Goal: Task Accomplishment & Management: Use online tool/utility

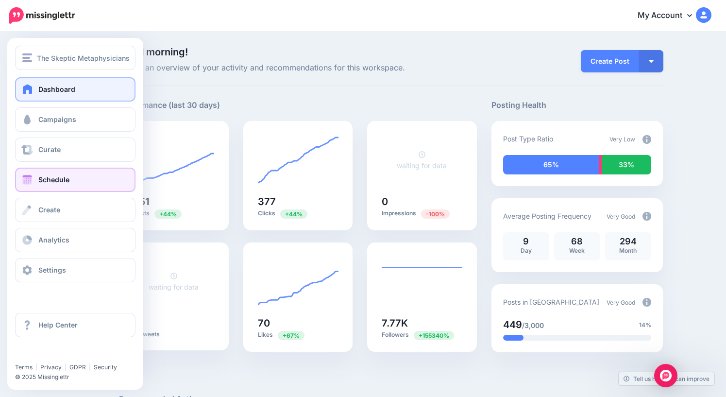
click at [38, 180] on link "Schedule" at bounding box center [75, 179] width 120 height 24
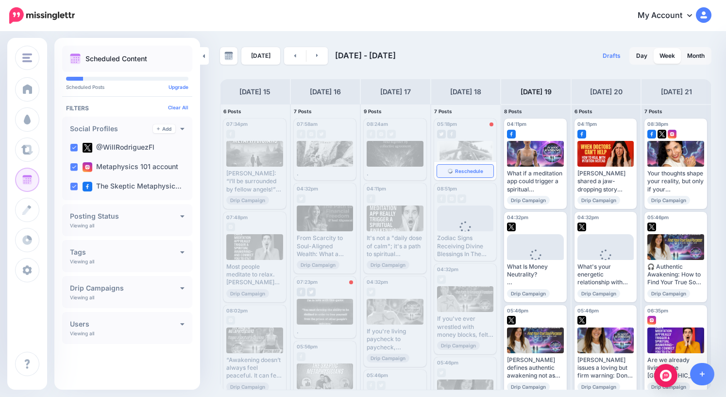
click at [466, 171] on span "Reschedule" at bounding box center [469, 170] width 28 height 5
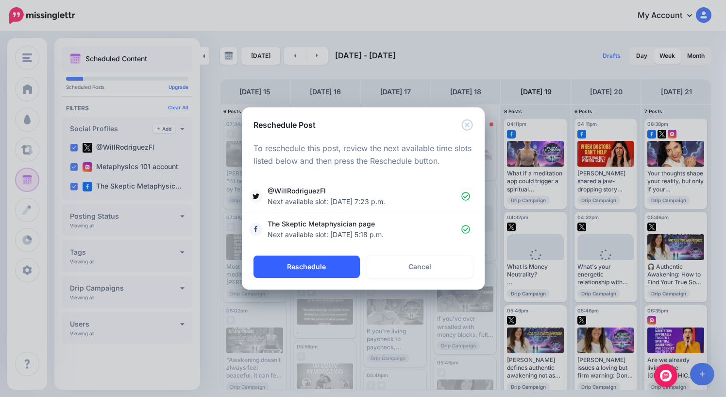
click at [313, 265] on button "Reschedule" at bounding box center [306, 266] width 106 height 22
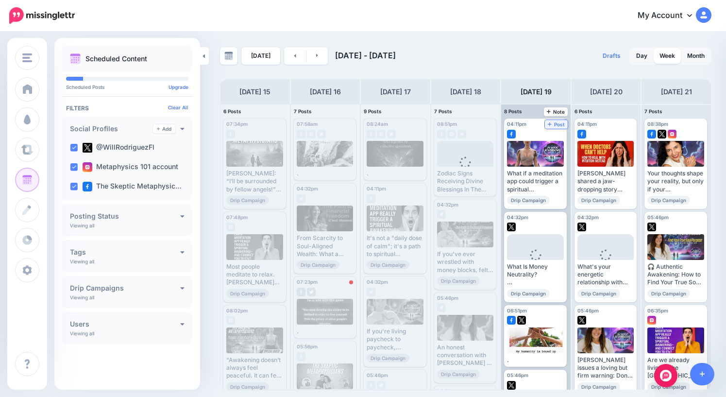
click at [559, 124] on span "Post" at bounding box center [556, 124] width 17 height 5
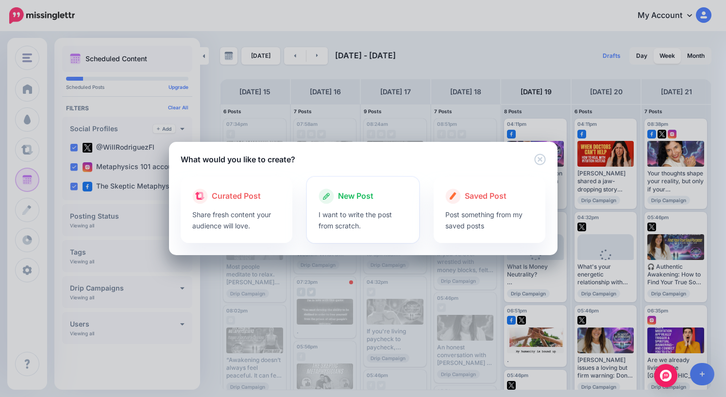
click at [354, 200] on span "New Post" at bounding box center [355, 196] width 35 height 13
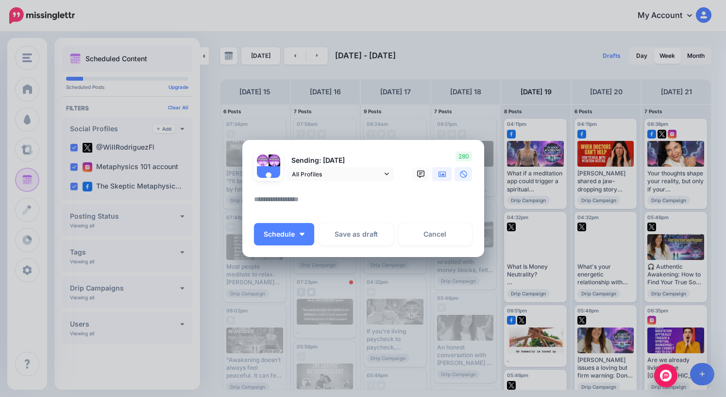
click at [443, 170] on icon at bounding box center [442, 174] width 8 height 8
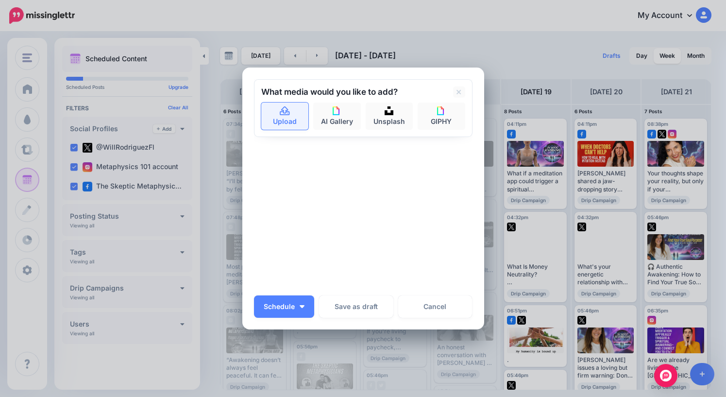
click at [284, 122] on link "Upload" at bounding box center [285, 115] width 48 height 27
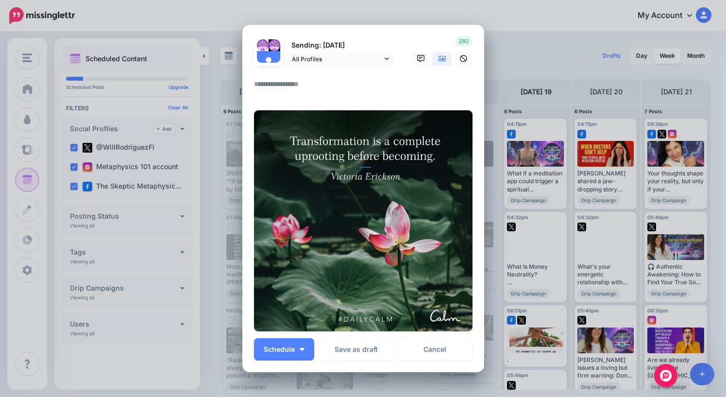
click at [310, 86] on textarea at bounding box center [365, 87] width 223 height 19
drag, startPoint x: 335, startPoint y: 84, endPoint x: 161, endPoint y: 78, distance: 174.4
click at [161, 78] on div "Create Post Loading Sending: 19th Sep All Profiles" at bounding box center [363, 198] width 726 height 397
click at [327, 87] on textarea "**********" at bounding box center [365, 87] width 223 height 19
type textarea "**********"
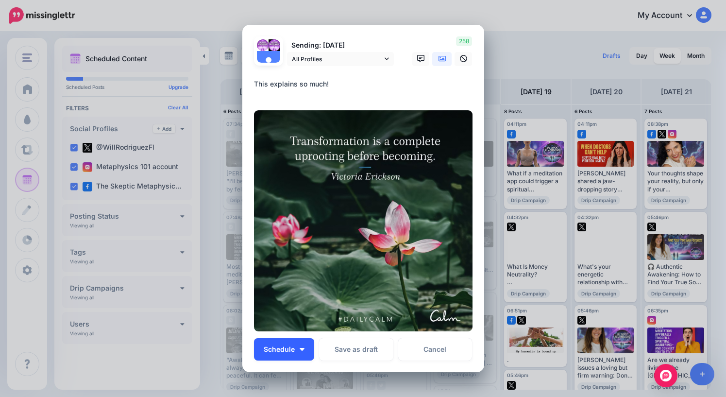
click at [272, 350] on span "Schedule" at bounding box center [279, 349] width 31 height 7
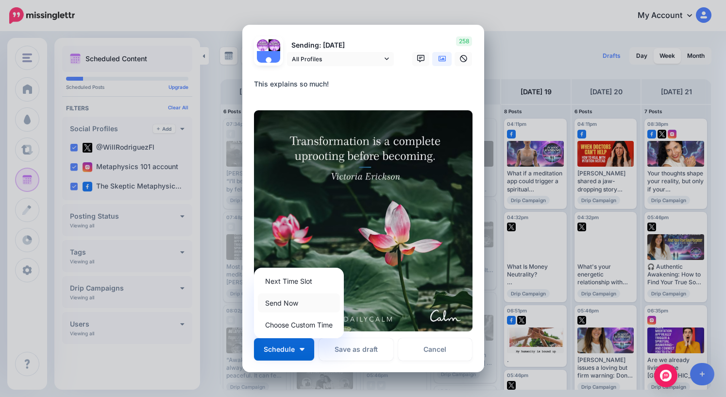
click at [285, 306] on link "Send Now" at bounding box center [299, 302] width 82 height 19
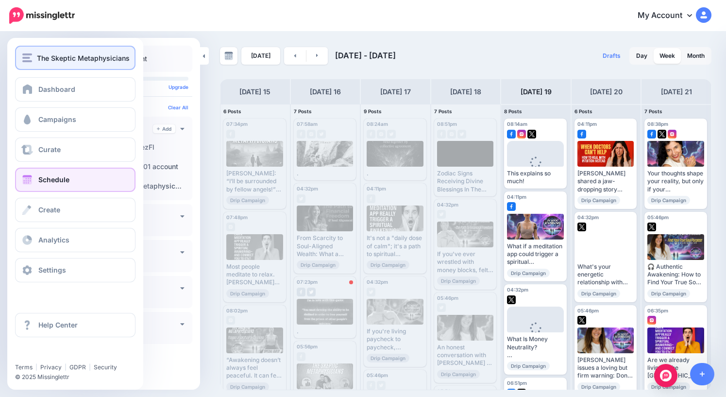
click at [33, 57] on div "The Skeptic Metaphysicians" at bounding box center [75, 57] width 106 height 11
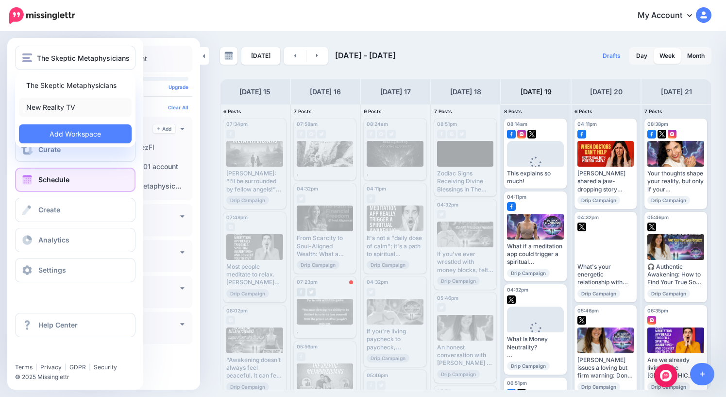
click at [55, 106] on link "New Reality TV" at bounding box center [75, 107] width 113 height 19
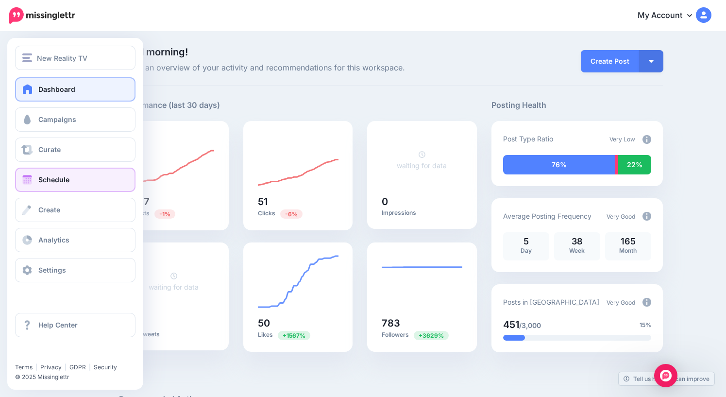
click at [54, 178] on span "Schedule" at bounding box center [53, 179] width 31 height 8
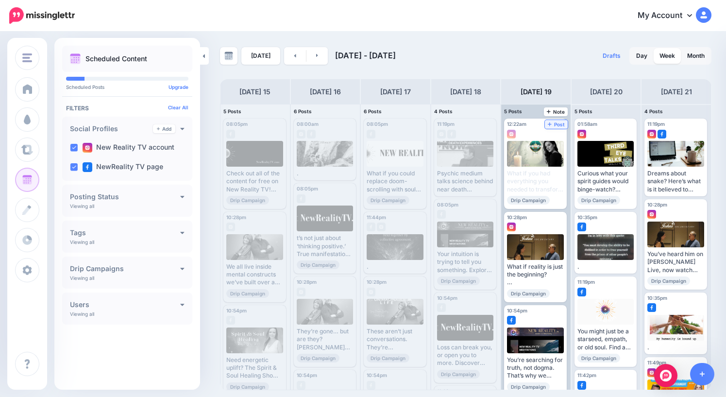
click at [562, 122] on span "Post" at bounding box center [556, 124] width 17 height 5
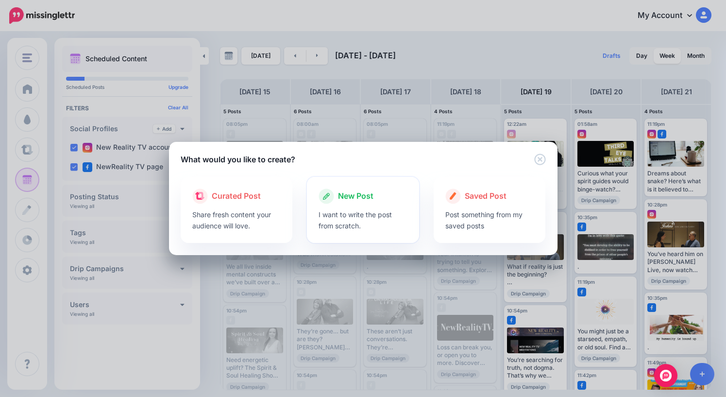
click at [357, 200] on span "New Post" at bounding box center [355, 196] width 35 height 13
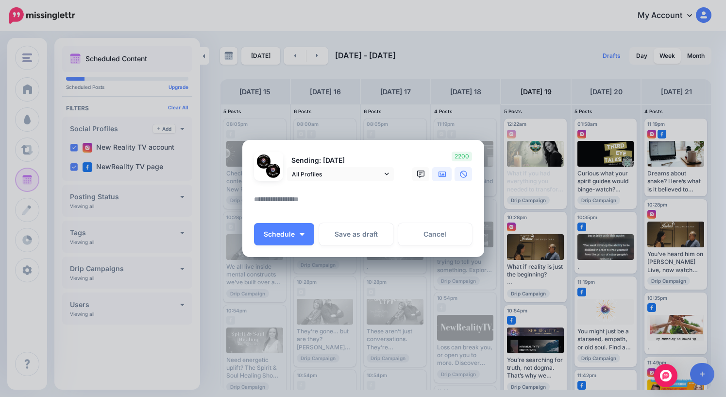
click at [443, 172] on icon at bounding box center [442, 174] width 8 height 8
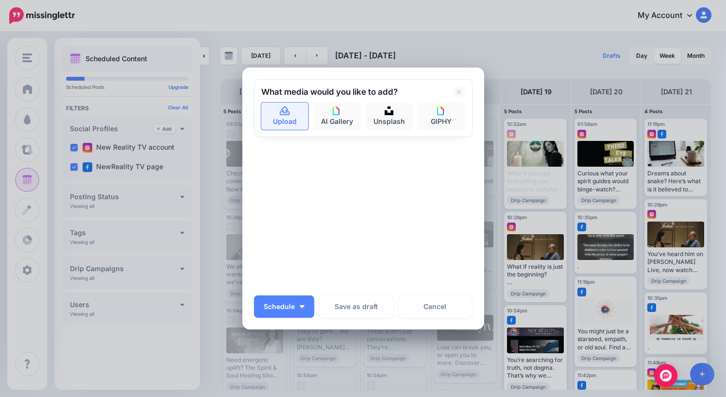
click at [284, 119] on link "Upload" at bounding box center [285, 115] width 48 height 27
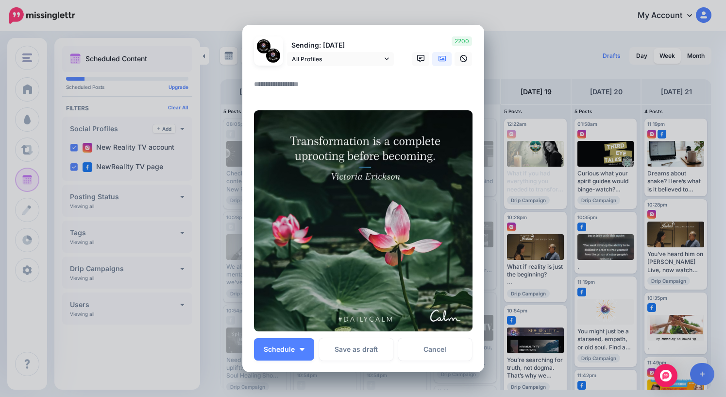
click at [306, 87] on textarea at bounding box center [365, 87] width 223 height 19
paste textarea "**********"
type textarea "**********"
click at [290, 339] on button "Schedule" at bounding box center [284, 349] width 60 height 22
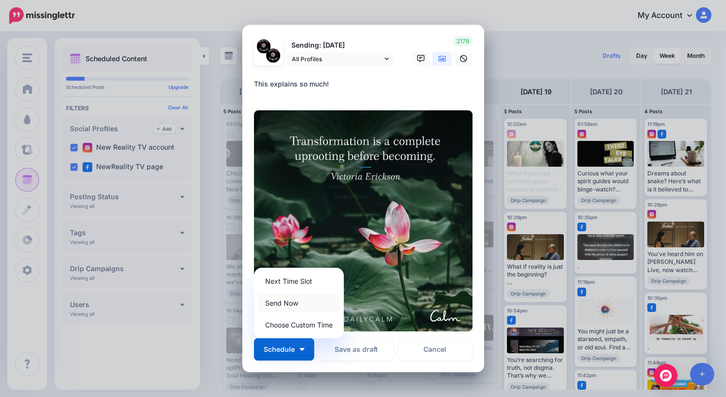
click at [290, 303] on link "Send Now" at bounding box center [299, 302] width 82 height 19
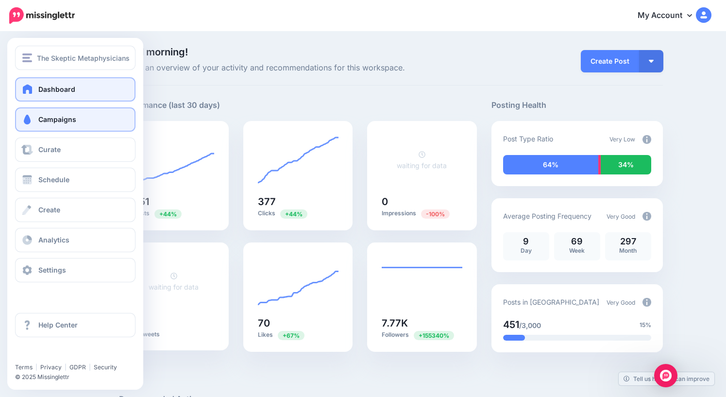
click at [45, 122] on span "Campaigns" at bounding box center [57, 119] width 38 height 8
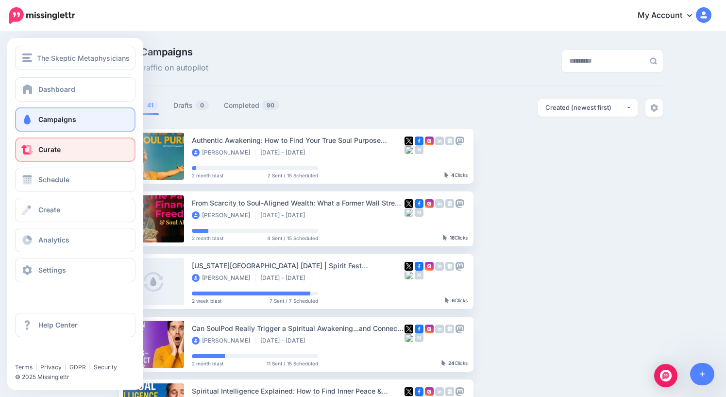
click at [53, 154] on link "Curate" at bounding box center [75, 149] width 120 height 24
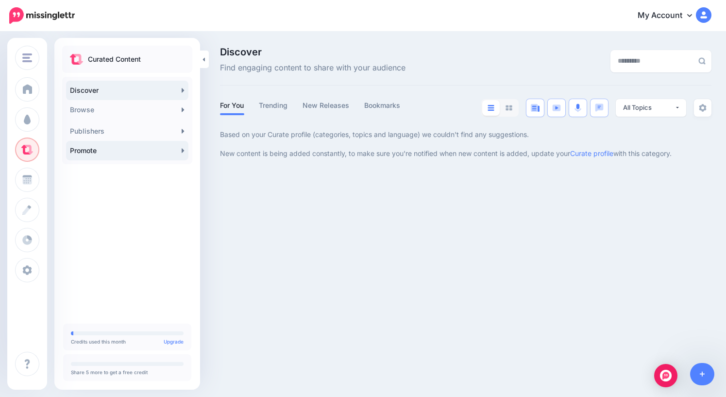
click at [99, 152] on link "Promote" at bounding box center [127, 150] width 122 height 19
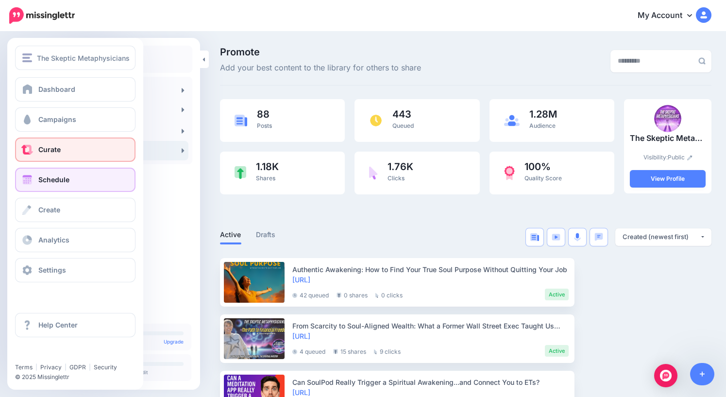
click at [51, 181] on span "Schedule" at bounding box center [53, 179] width 31 height 8
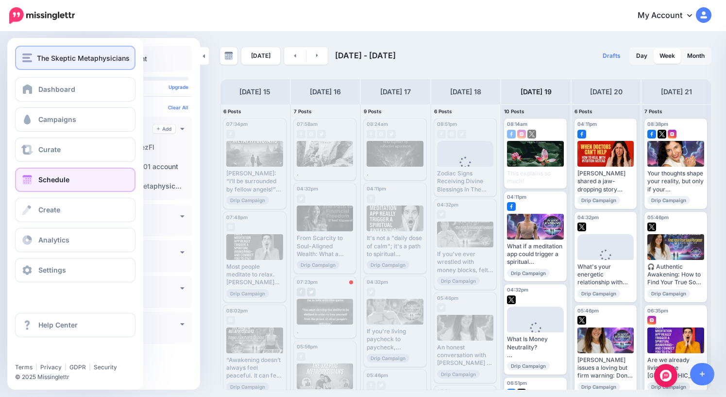
click at [40, 57] on span "The Skeptic Metaphysicians" at bounding box center [83, 57] width 93 height 11
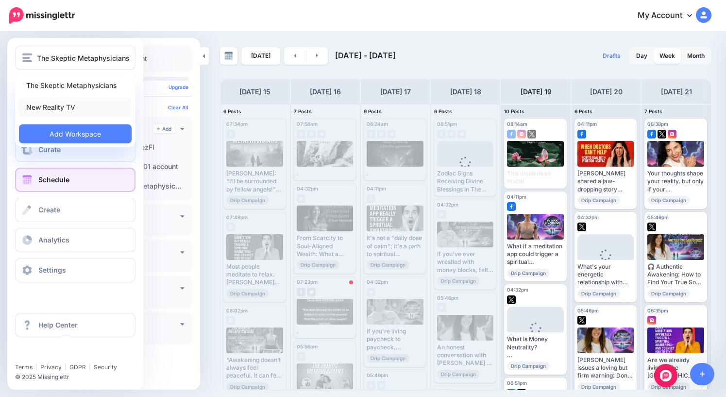
click at [57, 106] on link "New Reality TV" at bounding box center [75, 107] width 113 height 19
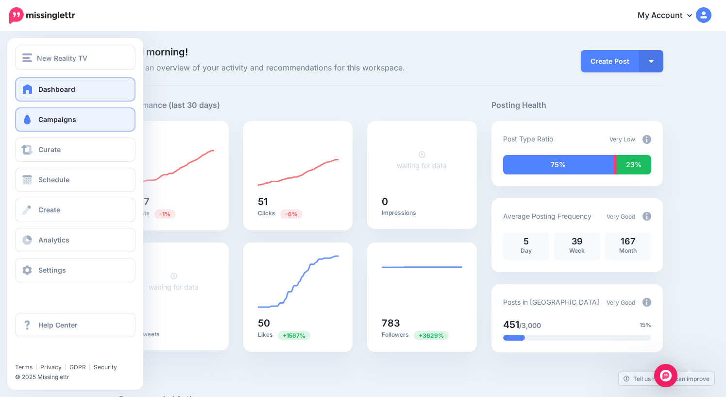
click at [39, 122] on span "Campaigns" at bounding box center [57, 119] width 38 height 8
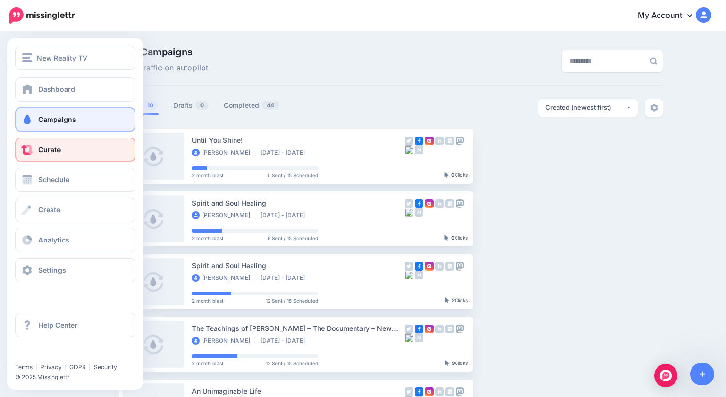
click at [53, 150] on span "Curate" at bounding box center [49, 149] width 22 height 8
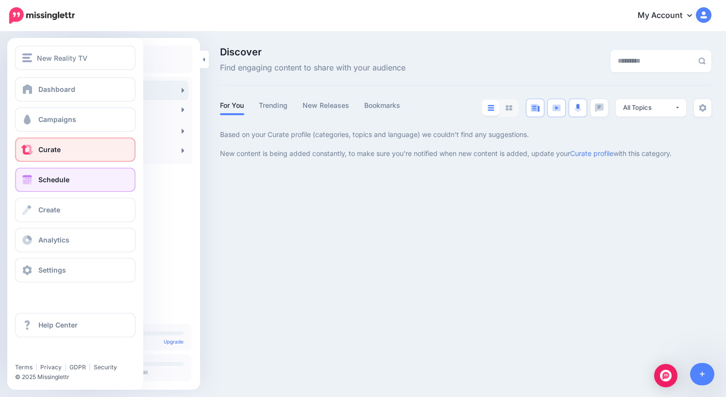
click at [38, 182] on link "Schedule" at bounding box center [75, 179] width 120 height 24
